Goal: Information Seeking & Learning: Learn about a topic

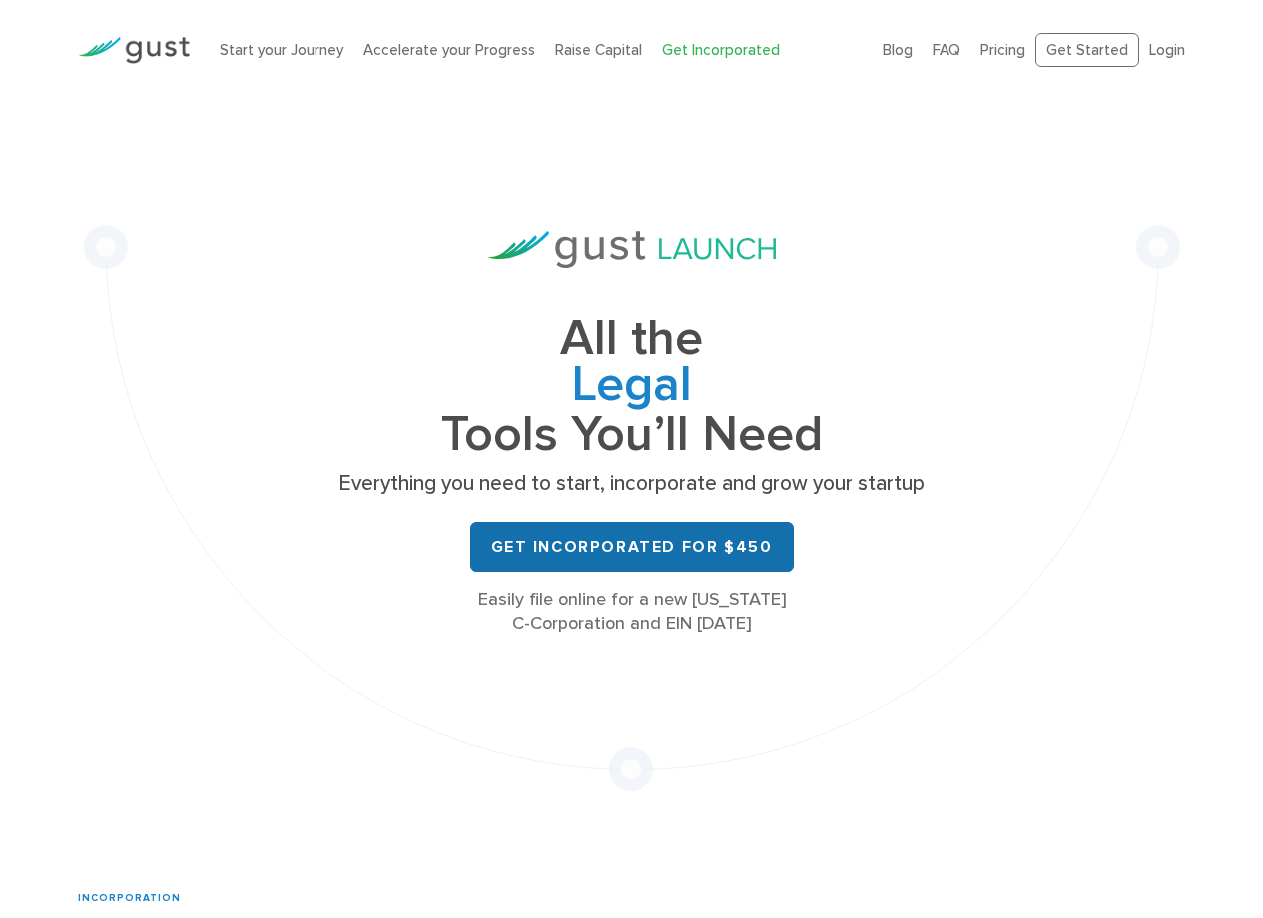
click at [725, 537] on link "Get Incorporated for $450" at bounding box center [632, 547] width 324 height 50
